Goal: Information Seeking & Learning: Learn about a topic

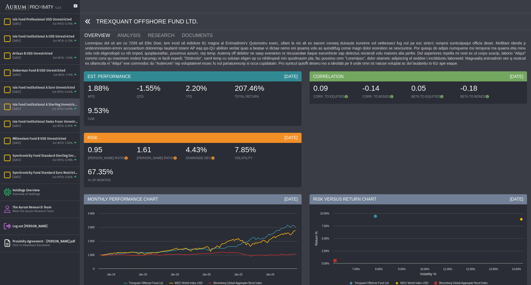
click at [88, 21] on icon at bounding box center [88, 22] width 6 height 6
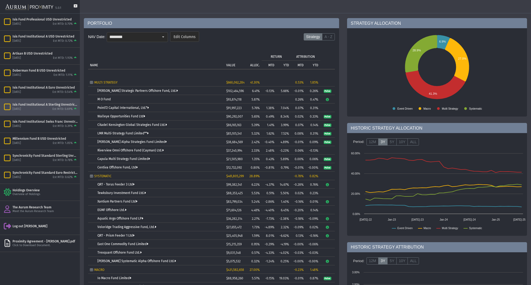
scroll to position [27, 0]
click at [117, 185] on link "QRT - Torus Feeder 3 Ltd" at bounding box center [115, 184] width 37 height 4
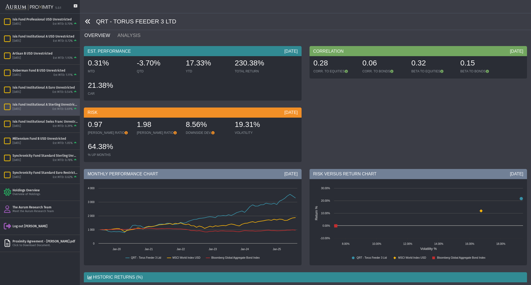
click at [89, 22] on icon at bounding box center [88, 22] width 6 height 6
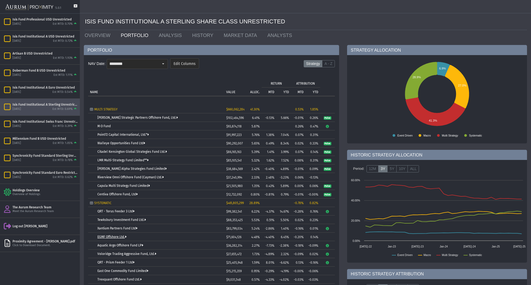
click at [113, 237] on link "EGMF Offshore Ltd." at bounding box center [111, 237] width 29 height 4
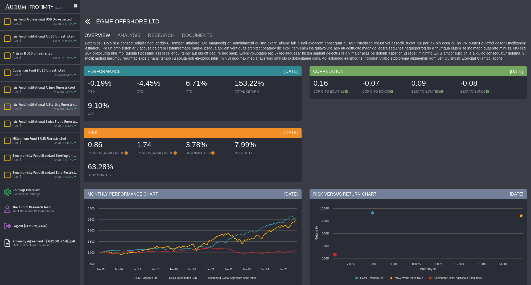
click at [87, 21] on icon at bounding box center [88, 22] width 6 height 6
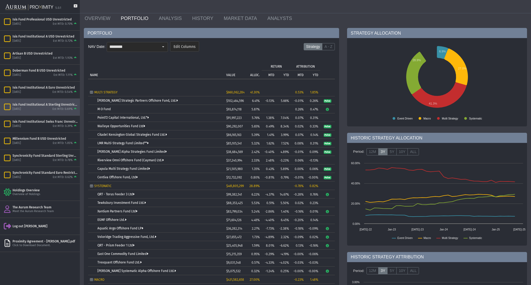
scroll to position [17, 0]
click at [119, 228] on link "Aquatic Argo Offshore Fund LP" at bounding box center [120, 228] width 46 height 4
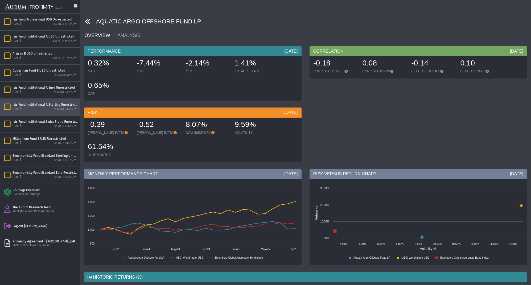
click at [87, 21] on icon at bounding box center [88, 22] width 6 height 6
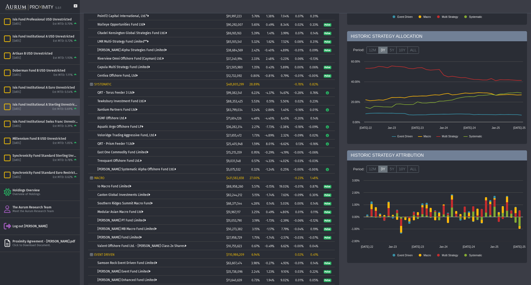
scroll to position [117, 0]
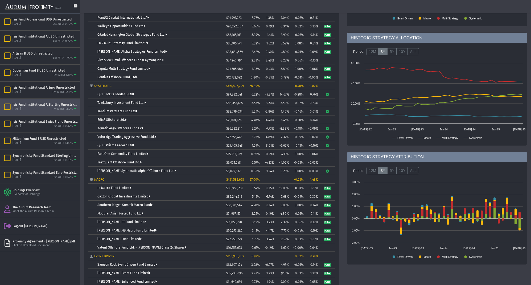
click at [115, 136] on link "Voloridge Trading Aggressive Fund, Ltd." at bounding box center [126, 137] width 59 height 4
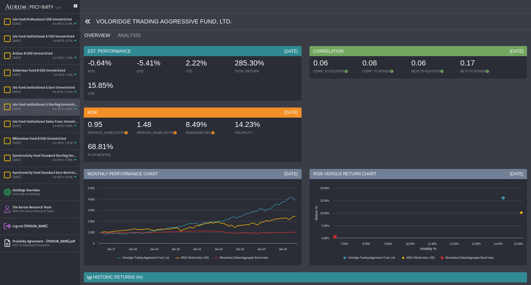
click at [87, 20] on icon at bounding box center [88, 22] width 6 height 6
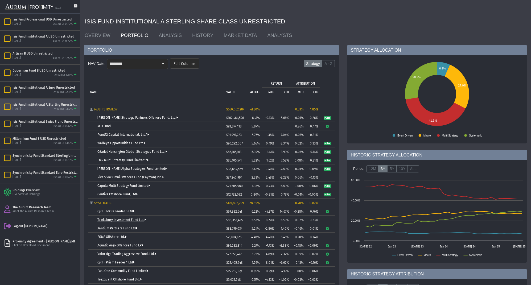
click at [110, 220] on link "Tewksbury Investment Fund Ltd." at bounding box center [121, 220] width 48 height 4
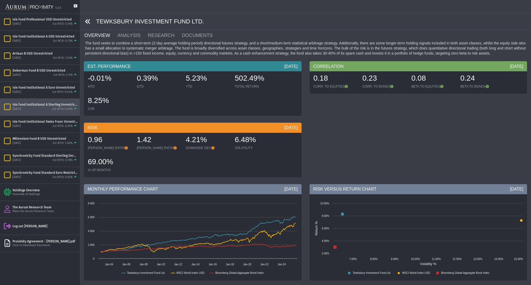
click at [87, 20] on icon at bounding box center [88, 22] width 6 height 6
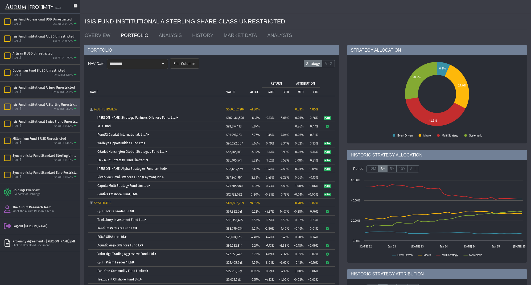
click at [119, 228] on link "Xantium Partners Fund Ltd" at bounding box center [117, 229] width 40 height 4
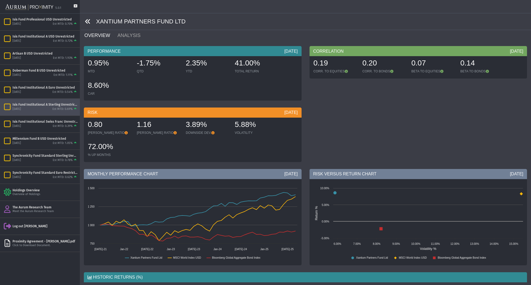
click at [87, 21] on icon at bounding box center [88, 22] width 6 height 6
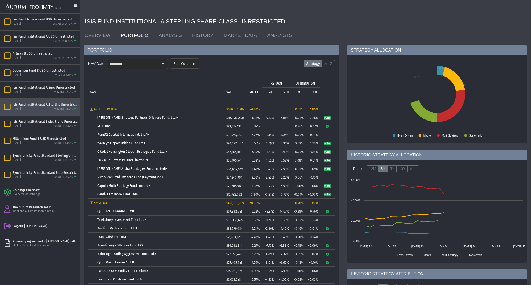
scroll to position [108, 0]
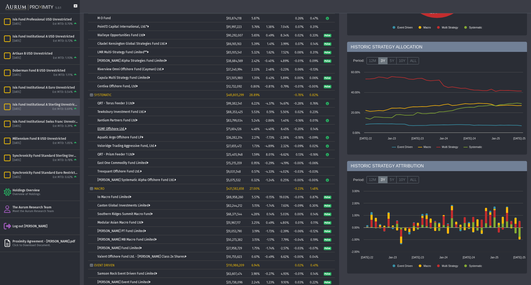
click at [120, 128] on link "EGMF Offshore Ltd." at bounding box center [111, 129] width 29 height 4
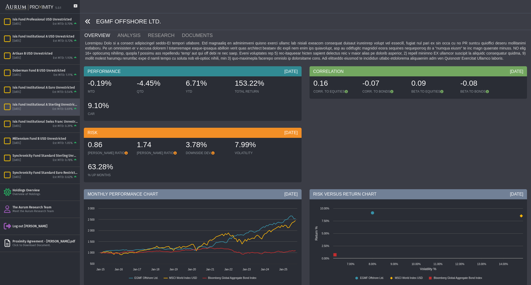
click at [89, 22] on icon at bounding box center [88, 22] width 6 height 6
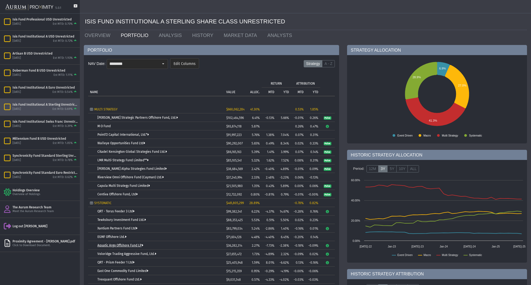
click at [121, 245] on link "Aquatic Argo Offshore Fund LP" at bounding box center [120, 246] width 46 height 4
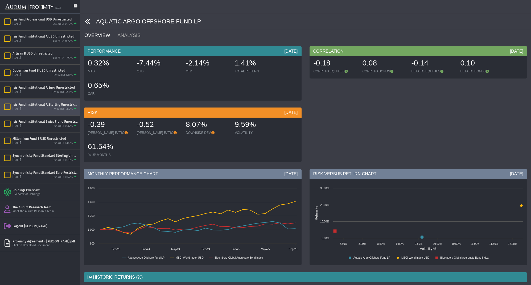
click at [87, 22] on icon at bounding box center [88, 22] width 6 height 6
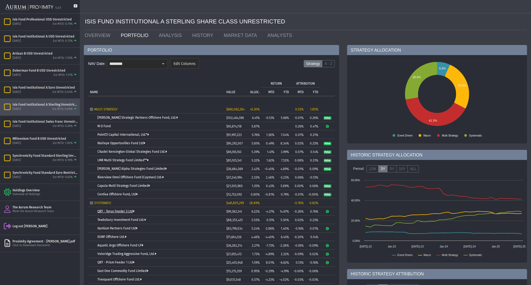
click at [117, 211] on link "QRT - Torus Feeder 3 Ltd" at bounding box center [115, 212] width 37 height 4
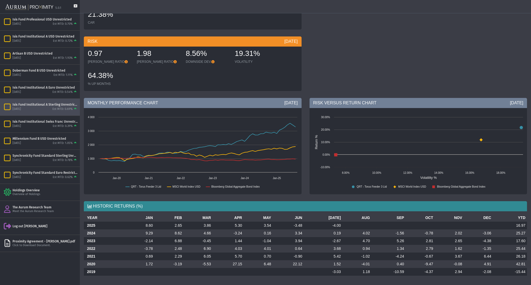
scroll to position [71, 0]
